Goal: Check status: Check status

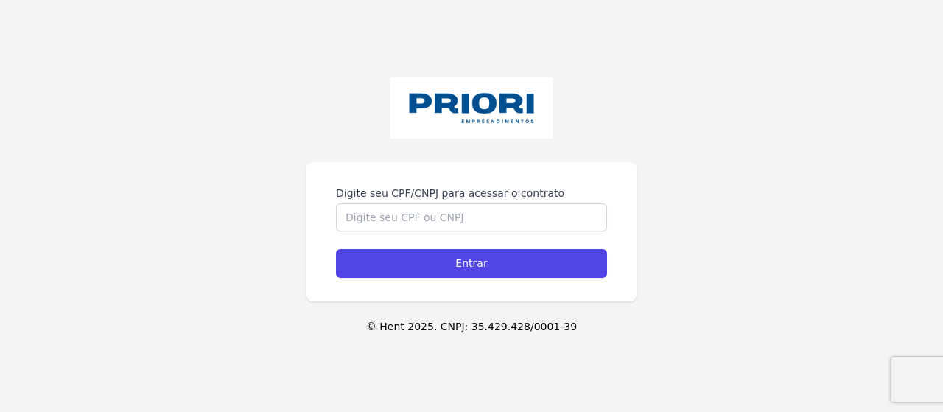
click at [506, 187] on label "Digite seu CPF/CNPJ para acessar o contrato" at bounding box center [471, 193] width 271 height 15
click at [506, 203] on input "Digite seu CPF/CNPJ para acessar o contrato" at bounding box center [471, 217] width 271 height 28
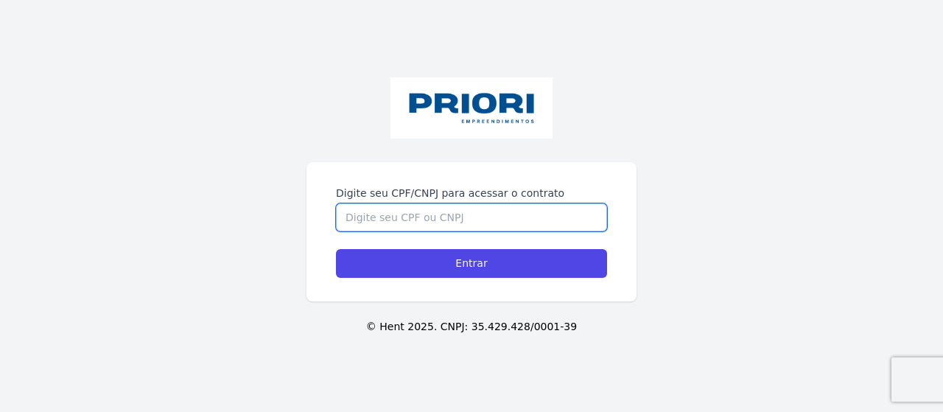
click at [505, 206] on input "Digite seu CPF/CNPJ para acessar o contrato" at bounding box center [471, 217] width 271 height 28
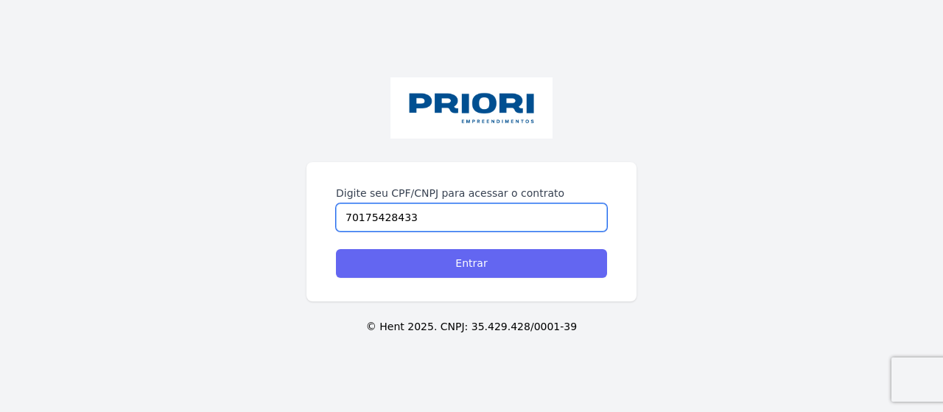
type input "70175428433"
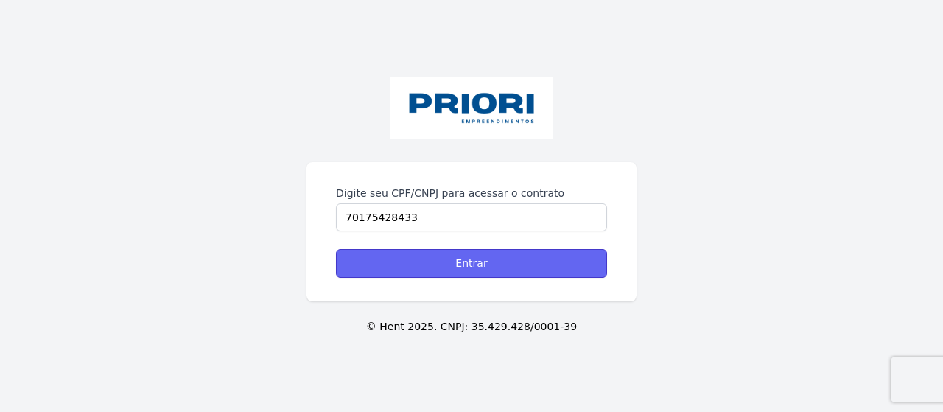
click at [489, 262] on input "Entrar" at bounding box center [471, 263] width 271 height 29
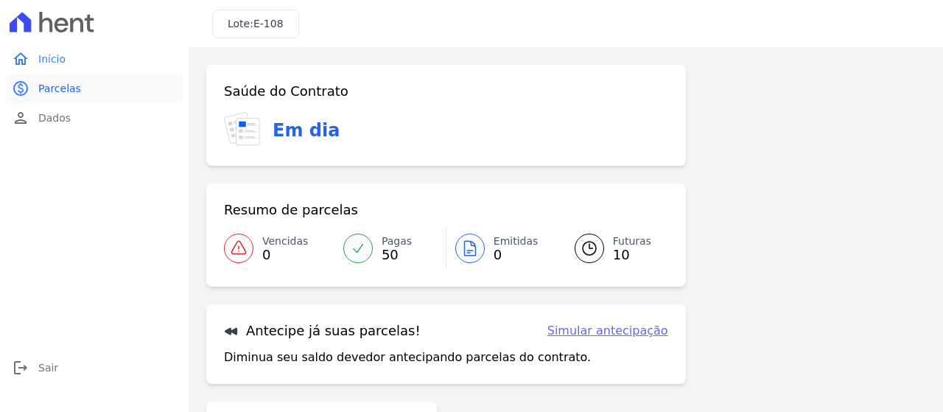
click at [60, 82] on span "Parcelas" at bounding box center [59, 88] width 43 height 15
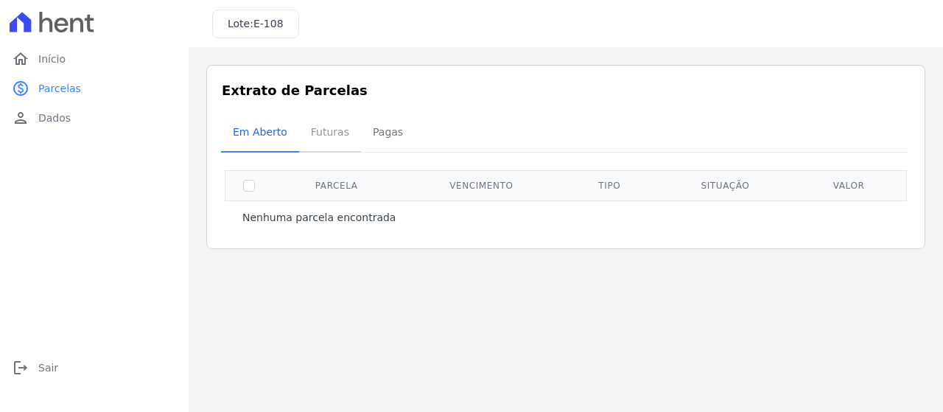
click at [318, 133] on span "Futuras" at bounding box center [330, 131] width 56 height 29
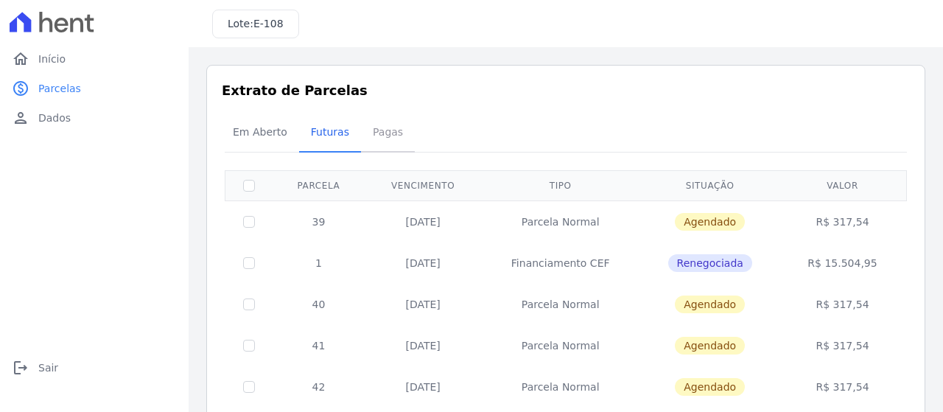
click at [384, 133] on span "Pagas" at bounding box center [388, 131] width 48 height 29
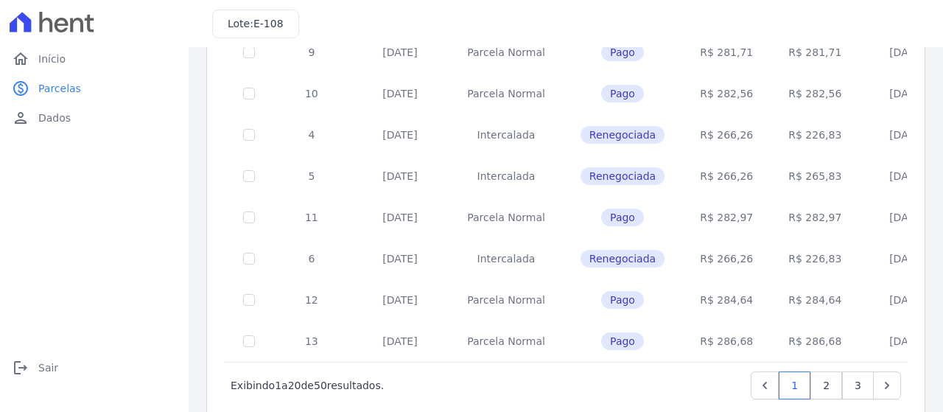
scroll to position [712, 0]
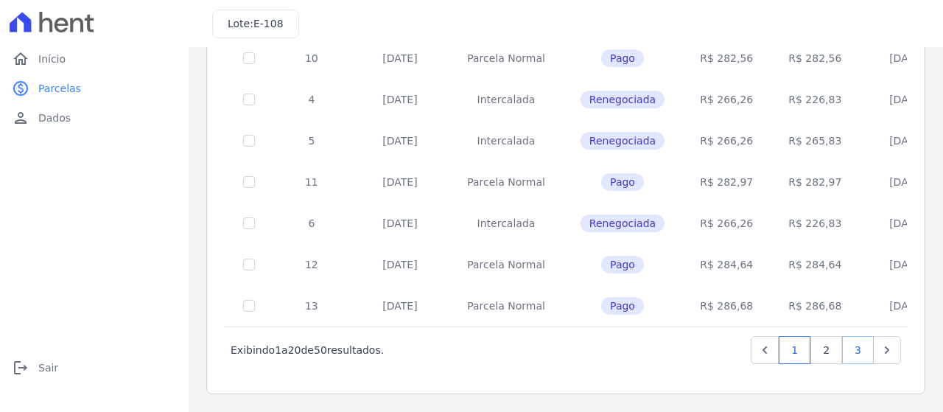
click at [856, 346] on link "3" at bounding box center [858, 350] width 32 height 28
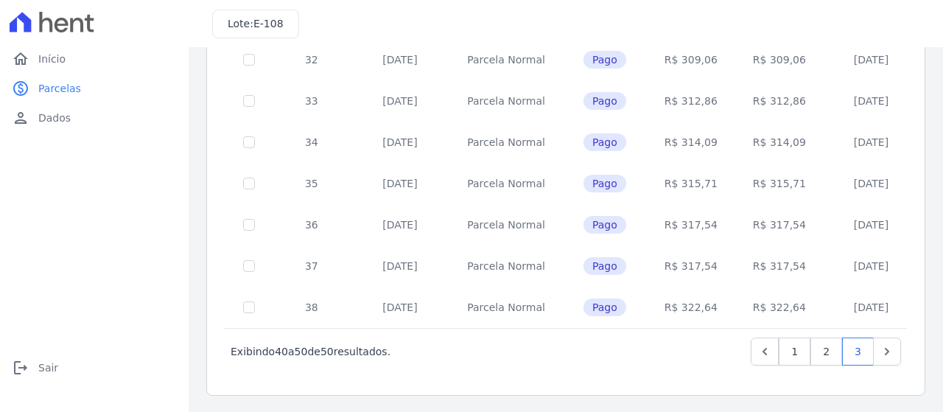
scroll to position [299, 0]
